Goal: Obtain resource: Obtain resource

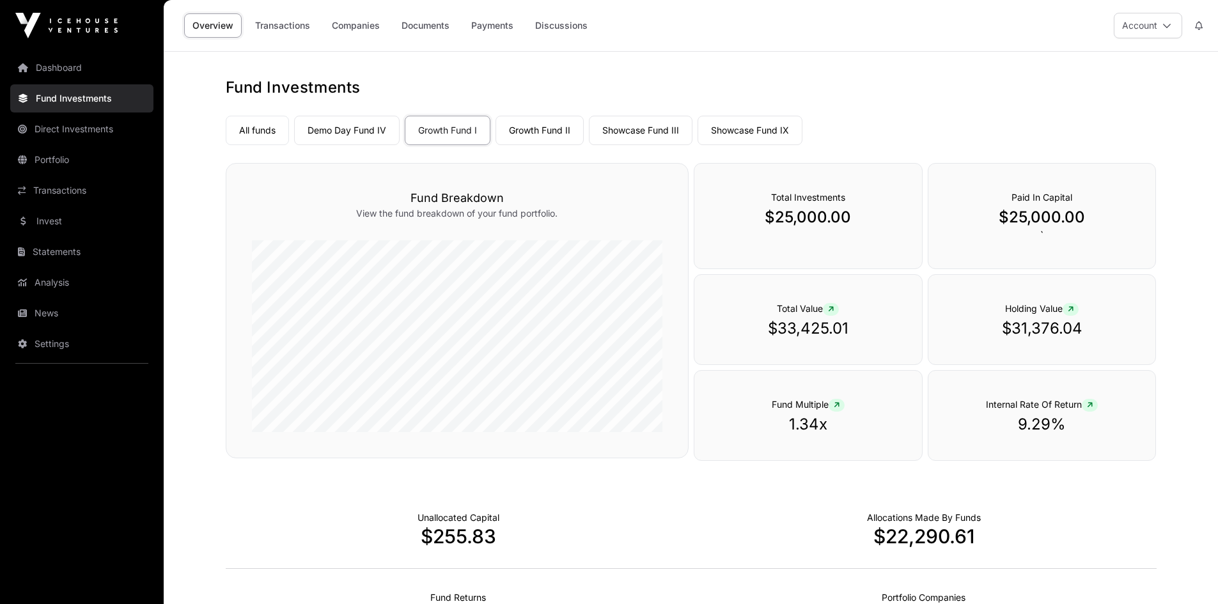
click at [362, 24] on link "Companies" at bounding box center [355, 25] width 65 height 24
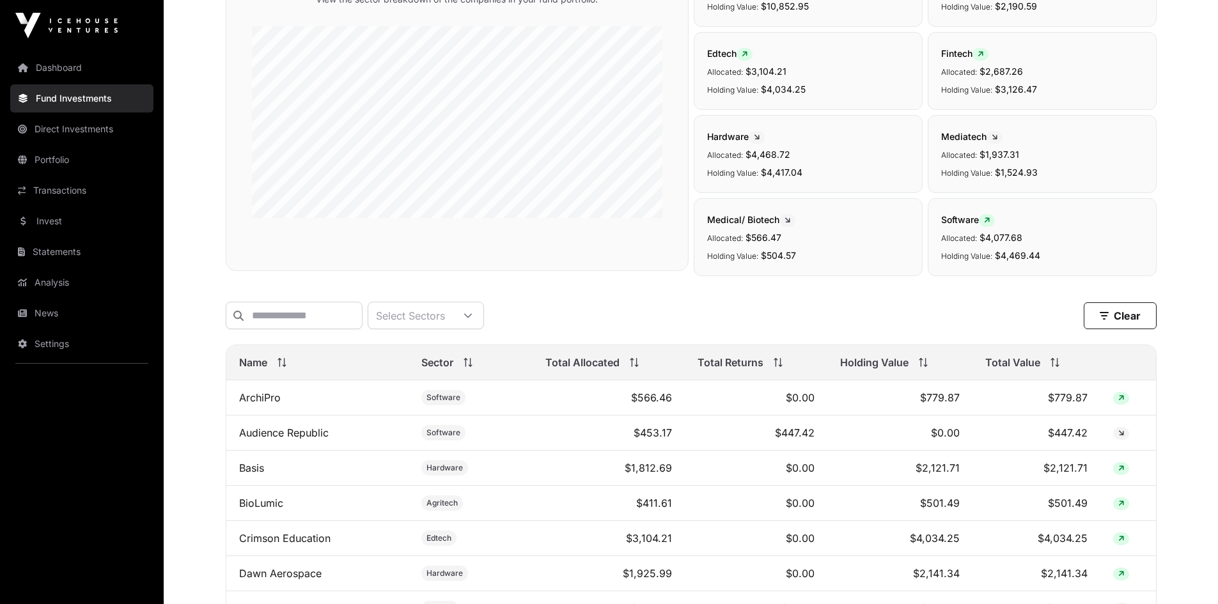
scroll to position [336, 0]
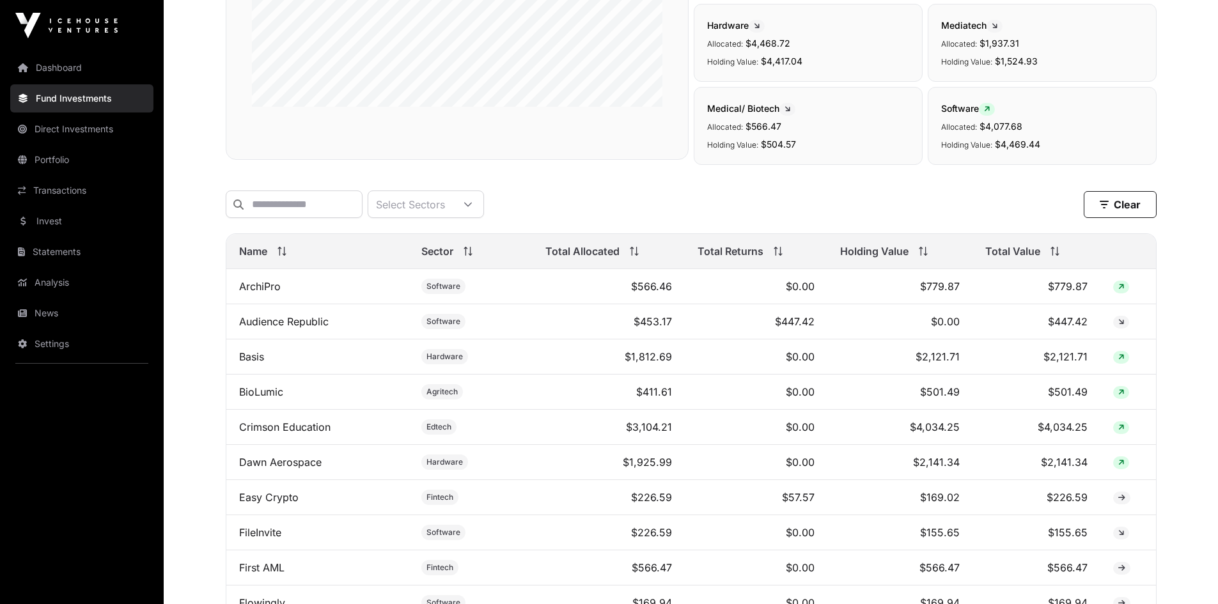
click at [999, 259] on span "Total Value" at bounding box center [1012, 251] width 55 height 15
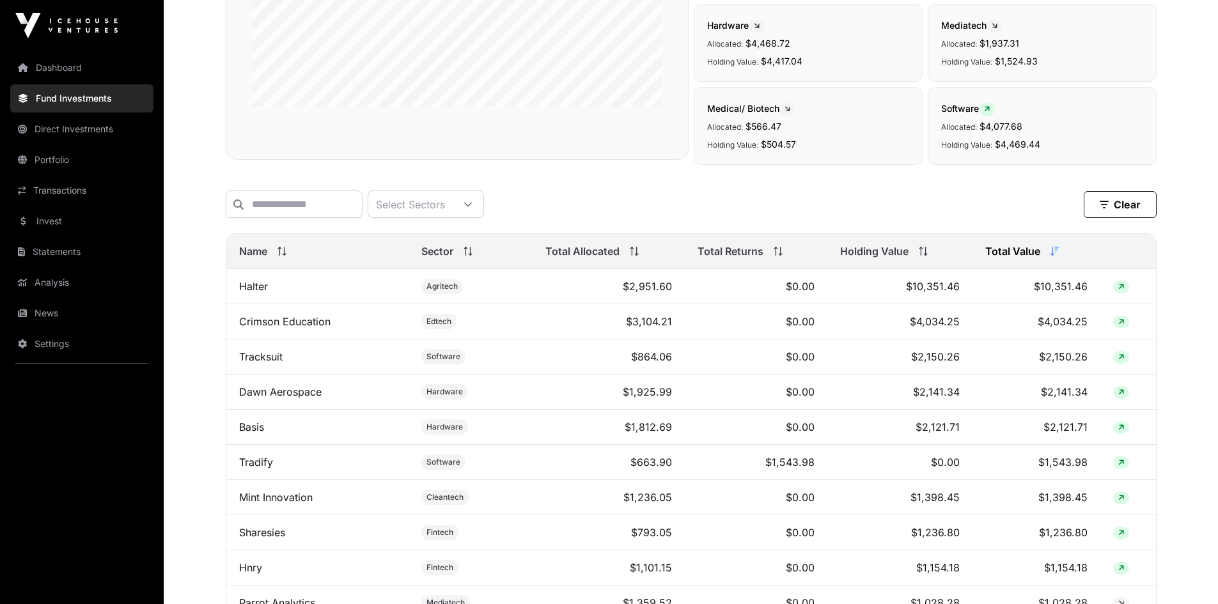
click at [293, 504] on link "Mint Innovation" at bounding box center [276, 497] width 74 height 13
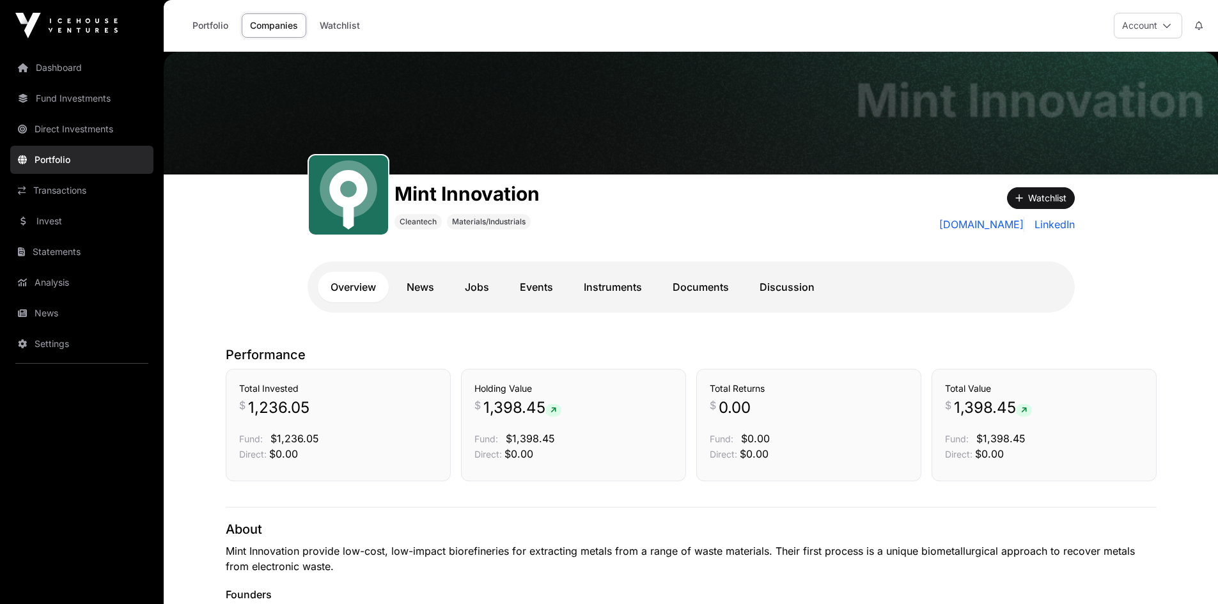
click at [730, 290] on link "Documents" at bounding box center [701, 287] width 82 height 31
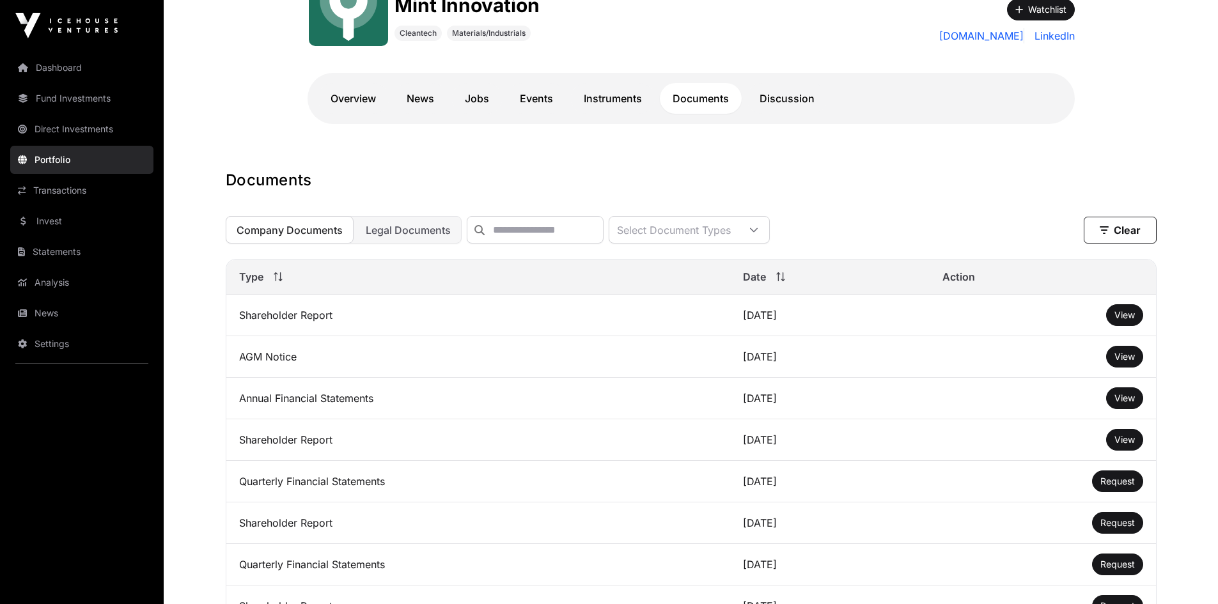
scroll to position [224, 0]
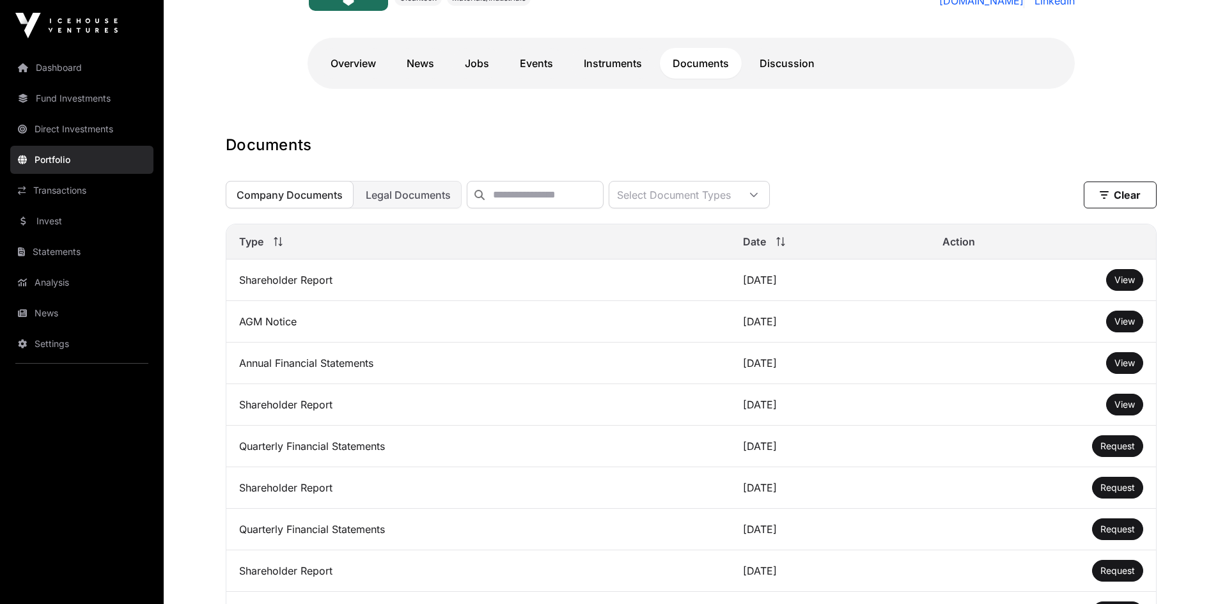
click at [1130, 284] on span "View" at bounding box center [1124, 279] width 20 height 11
click at [1127, 410] on span "View" at bounding box center [1124, 404] width 20 height 11
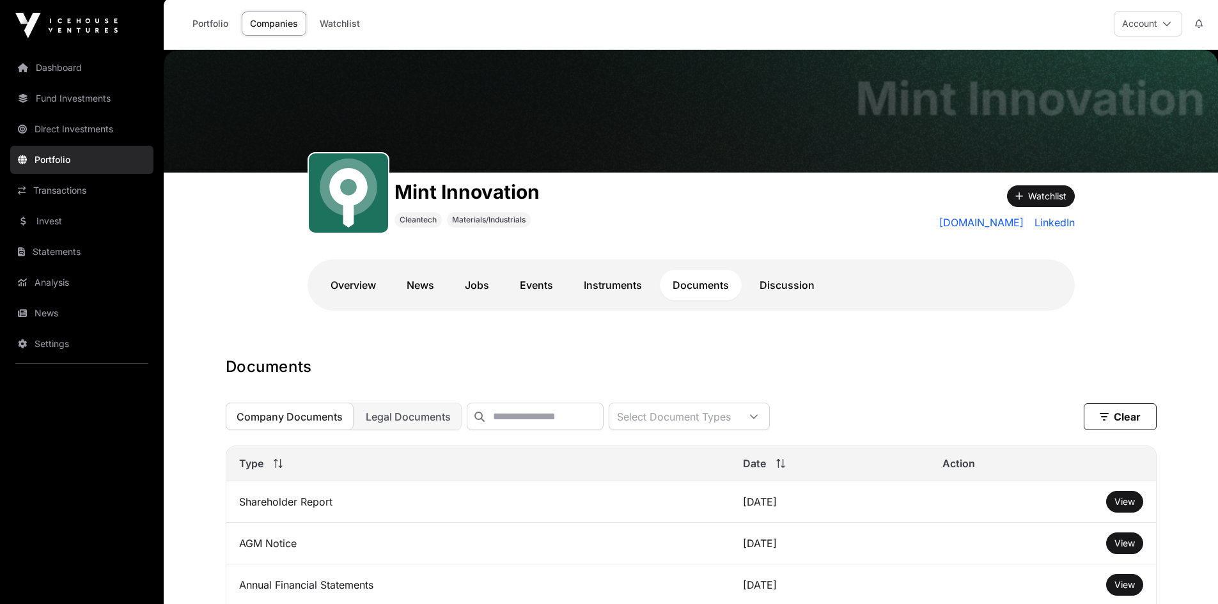
scroll to position [0, 0]
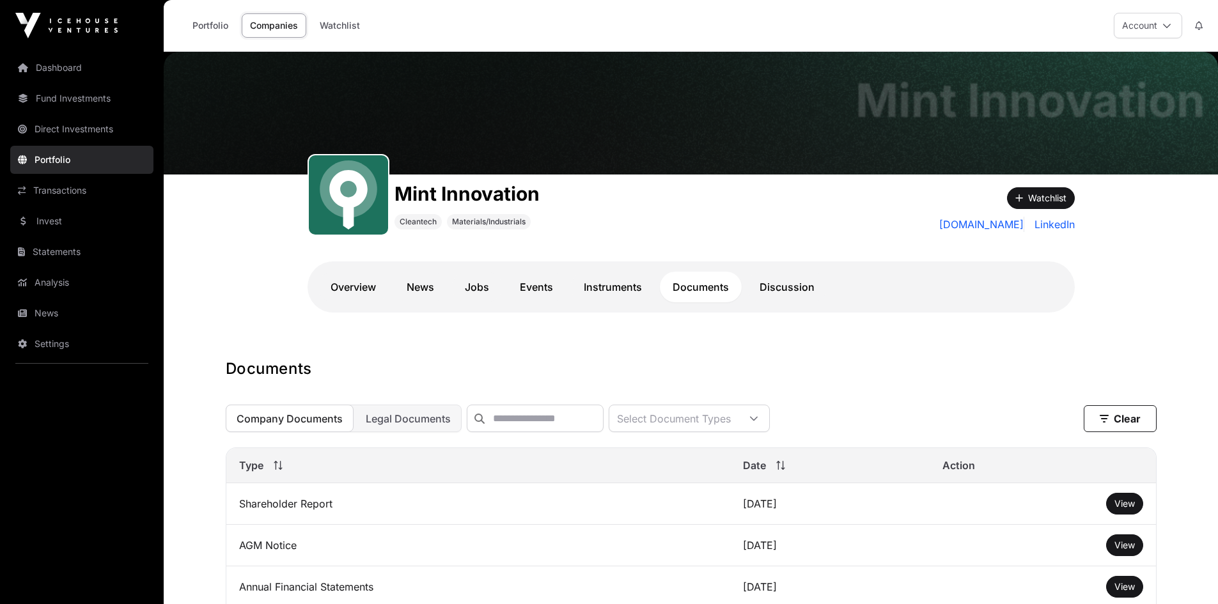
click at [820, 27] on div "Portfolio Companies Watchlist Account" at bounding box center [690, 25] width 1039 height 51
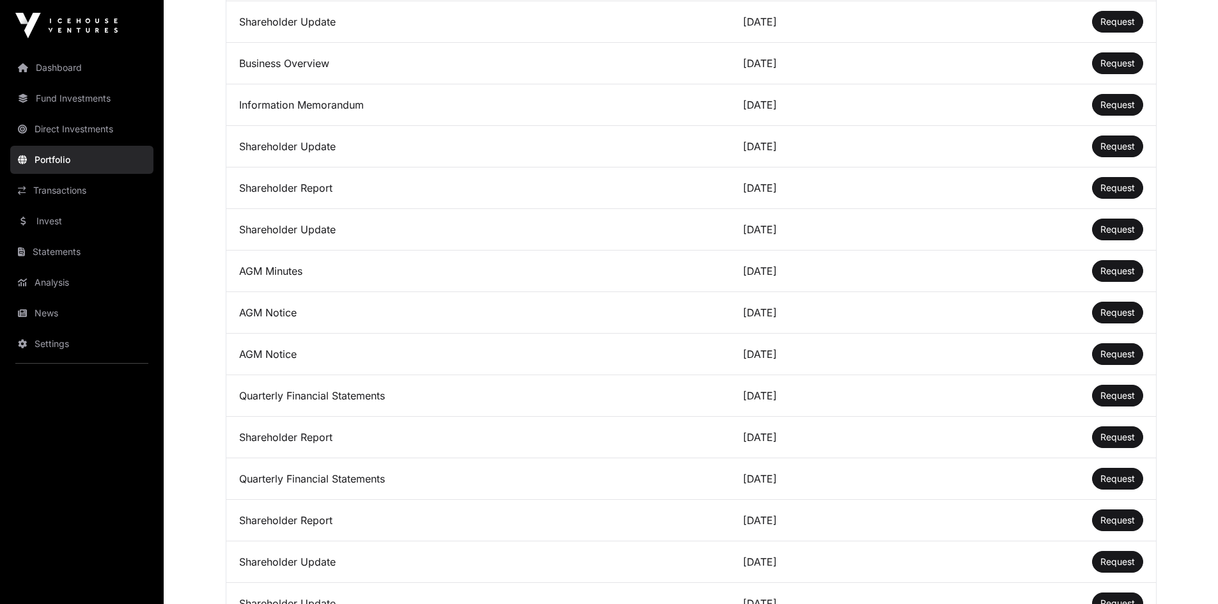
scroll to position [1902, 0]
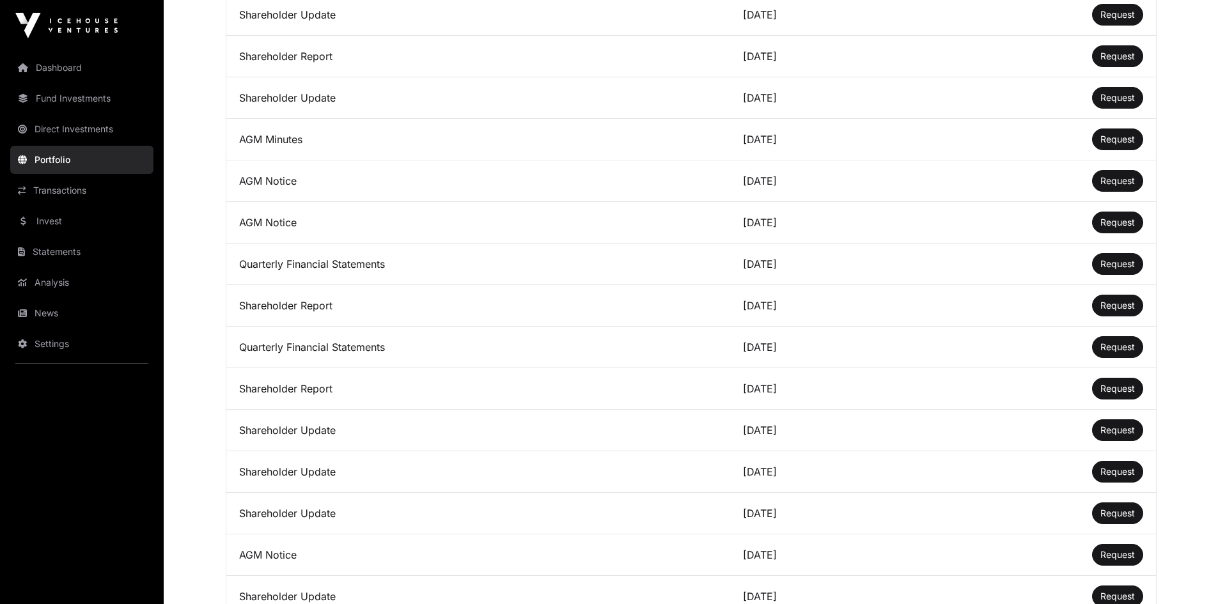
click at [51, 338] on link "Settings" at bounding box center [81, 344] width 143 height 28
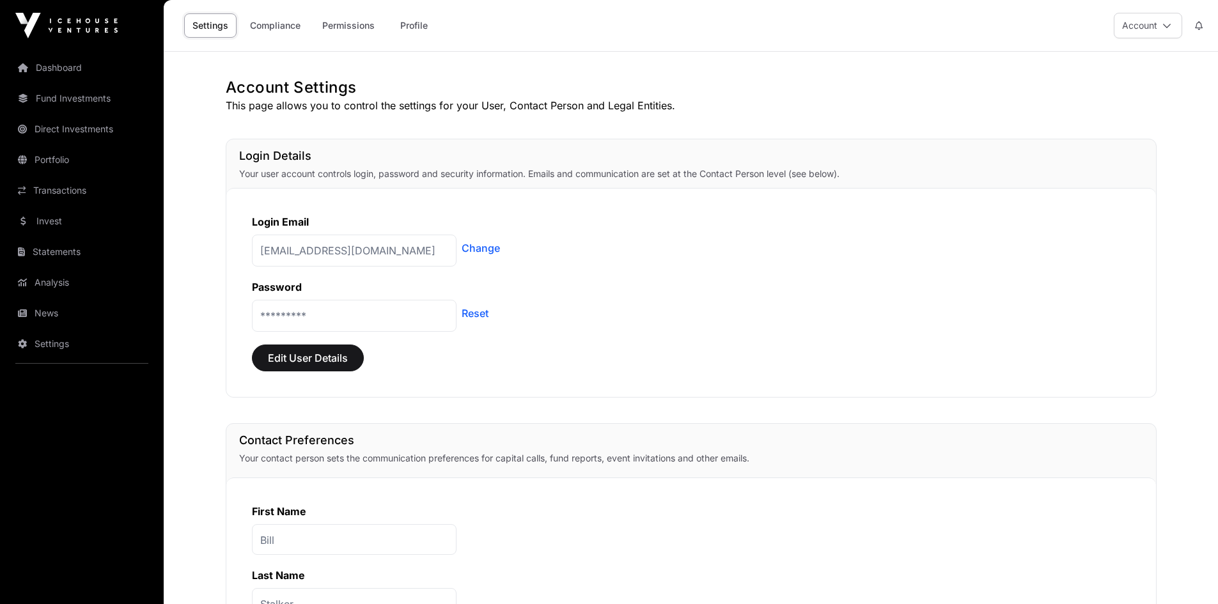
click at [1167, 30] on button "Account" at bounding box center [1148, 26] width 68 height 26
click at [1063, 180] on span "Sign Out" at bounding box center [1068, 179] width 36 height 13
